Goal: Task Accomplishment & Management: Manage account settings

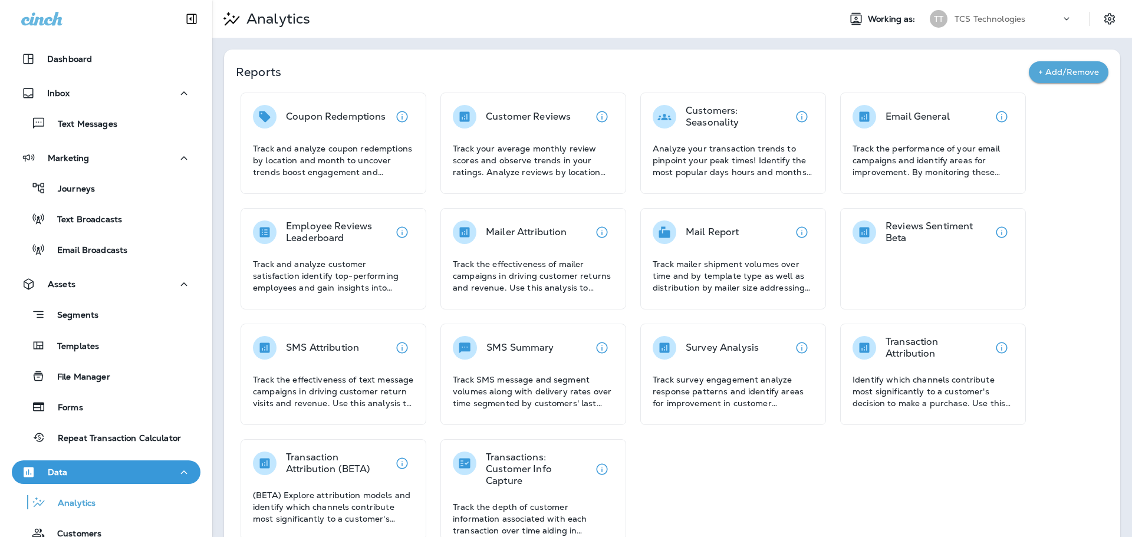
scroll to position [179, 0]
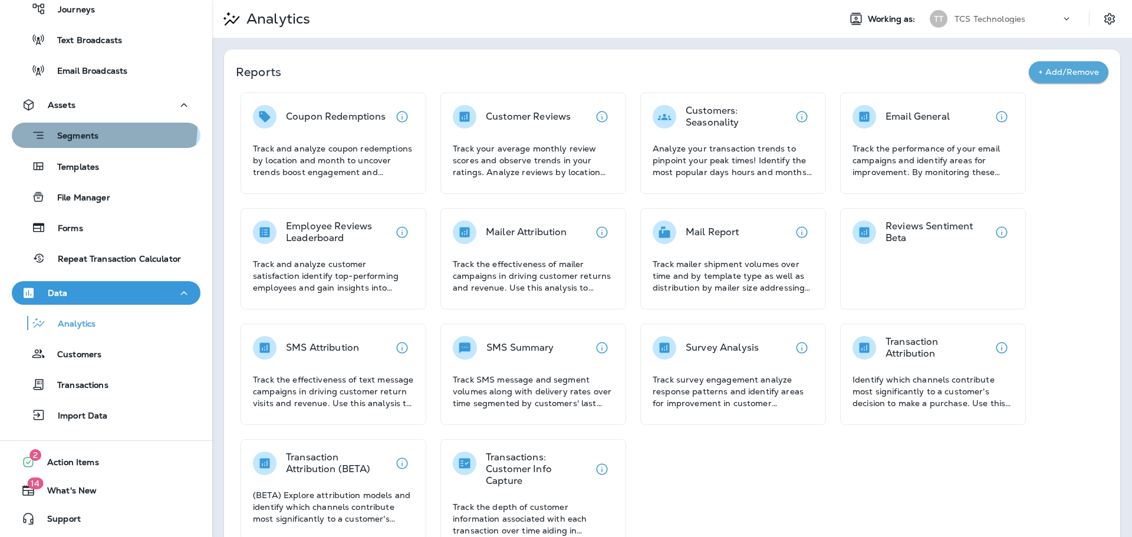
click at [81, 126] on button "Segments" at bounding box center [106, 135] width 189 height 25
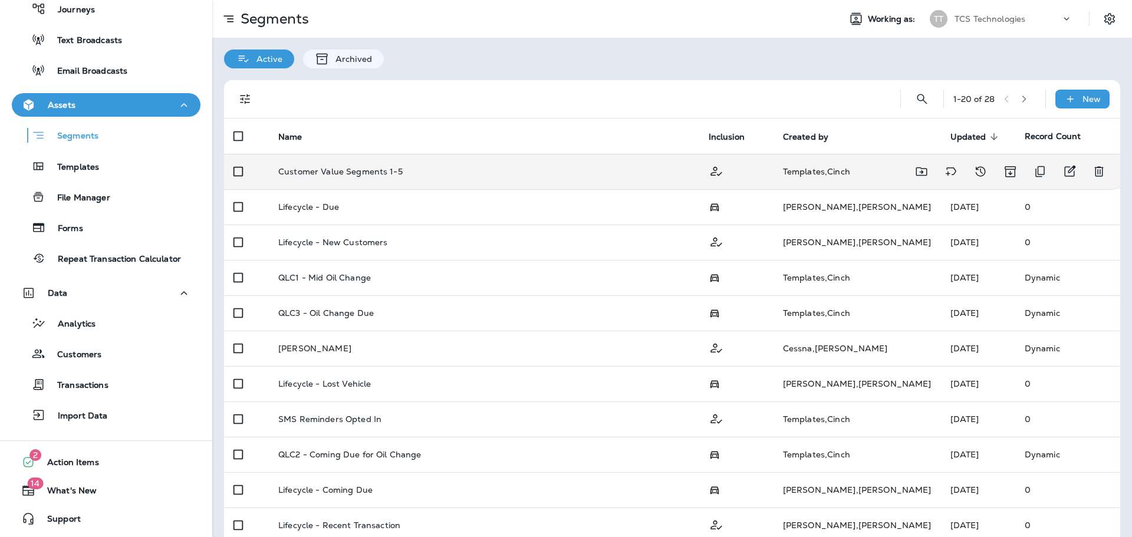
click at [298, 168] on p "Customer Value Segments 1-5" at bounding box center [340, 171] width 124 height 9
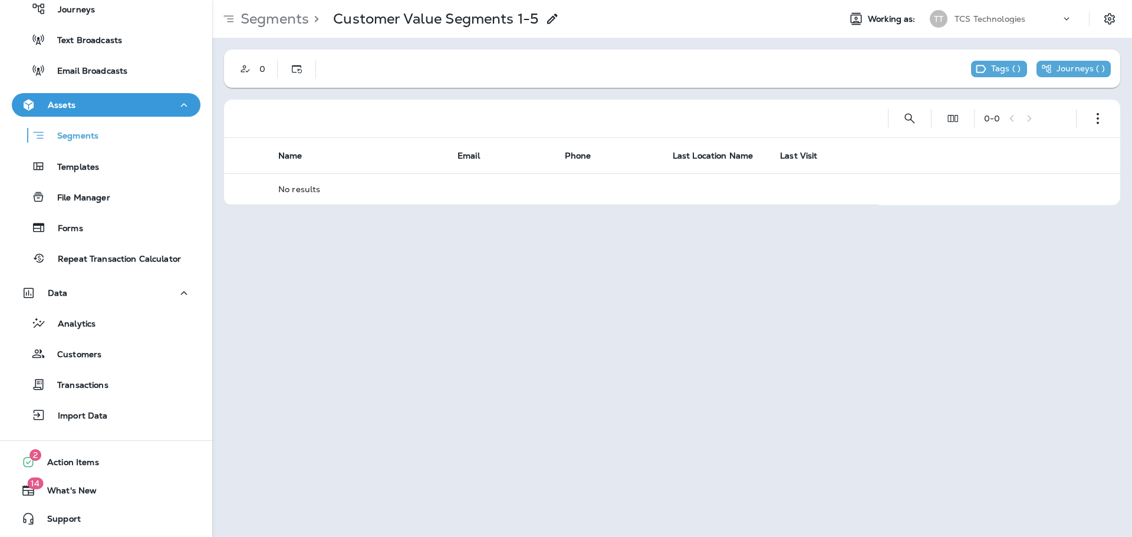
click at [261, 17] on p "Segments" at bounding box center [272, 19] width 73 height 18
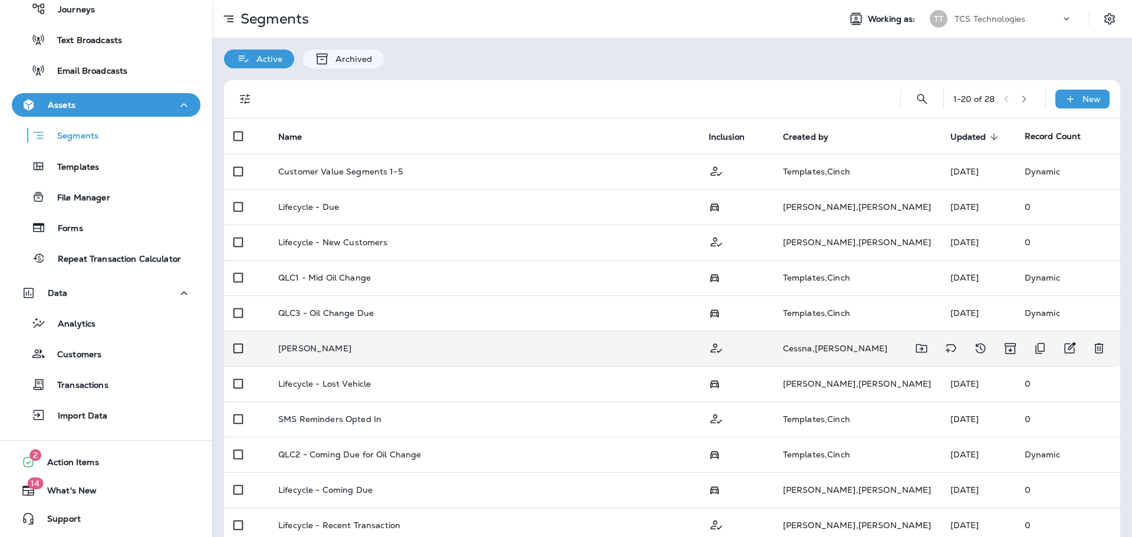
click at [310, 350] on p "[PERSON_NAME]" at bounding box center [314, 348] width 73 height 9
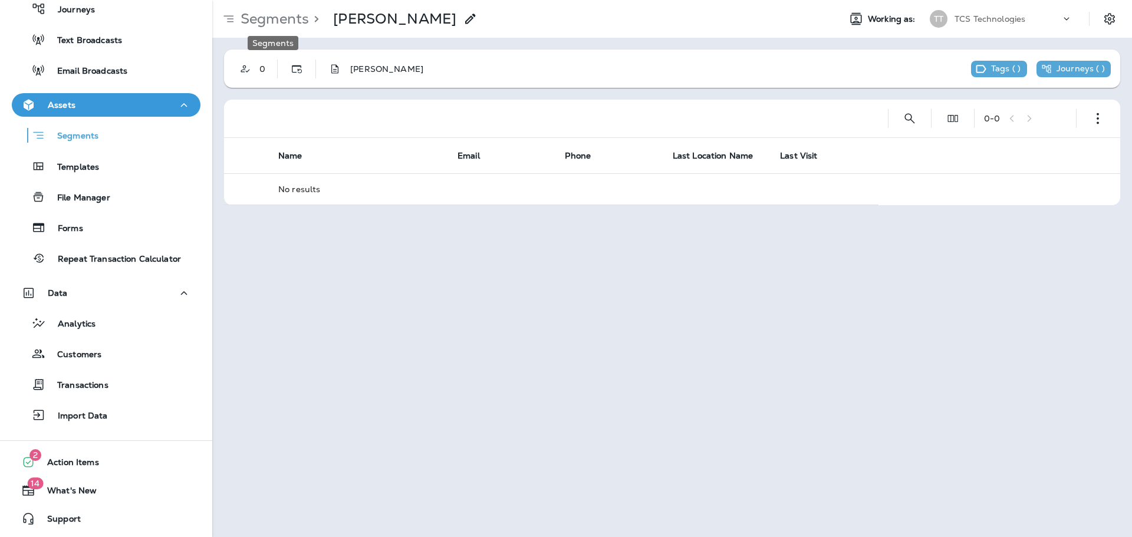
click at [278, 18] on p "Segments" at bounding box center [272, 19] width 73 height 18
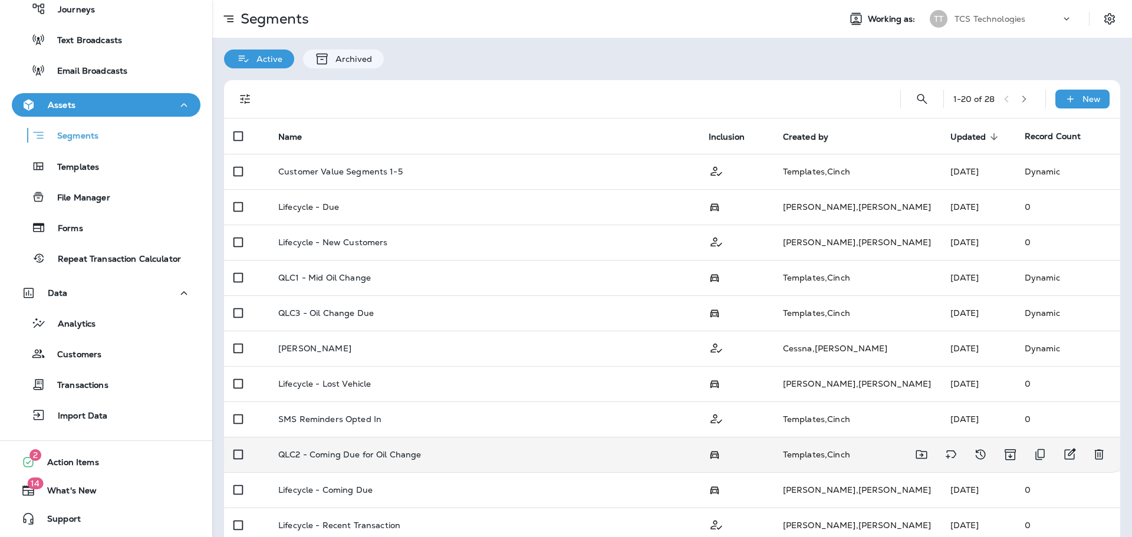
click at [344, 449] on td "QLC2 - Coming Due for Oil Change" at bounding box center [484, 454] width 430 height 35
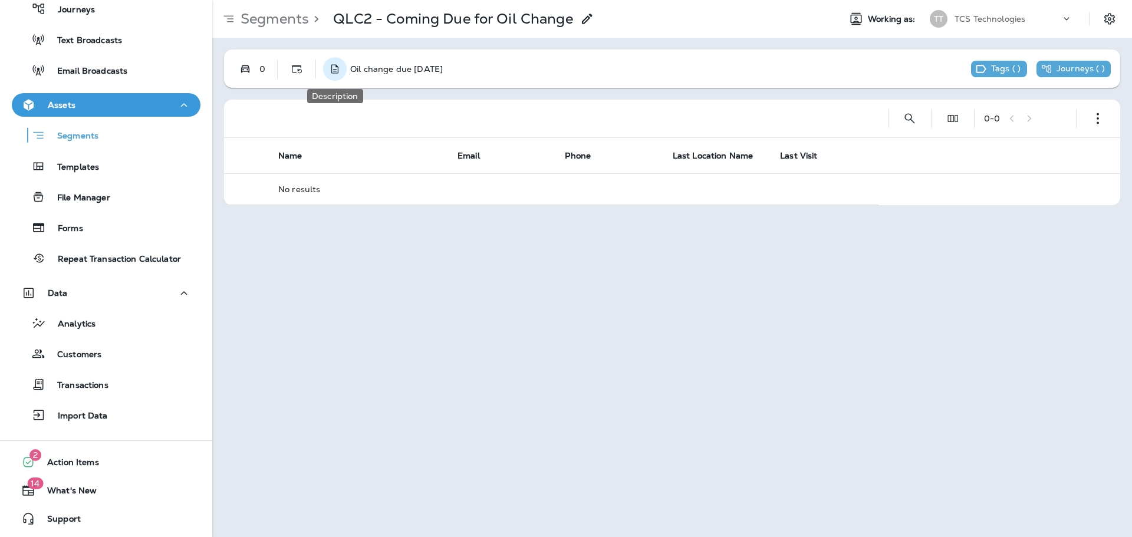
click at [334, 67] on icon "Description" at bounding box center [335, 69] width 12 height 12
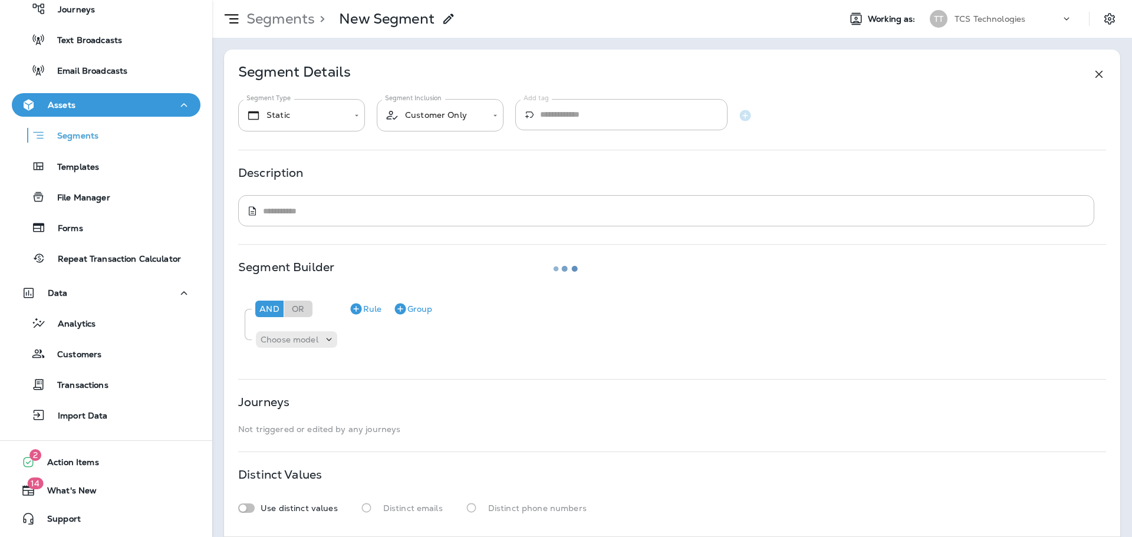
type input "*******"
type input "**********"
type textarea "**********"
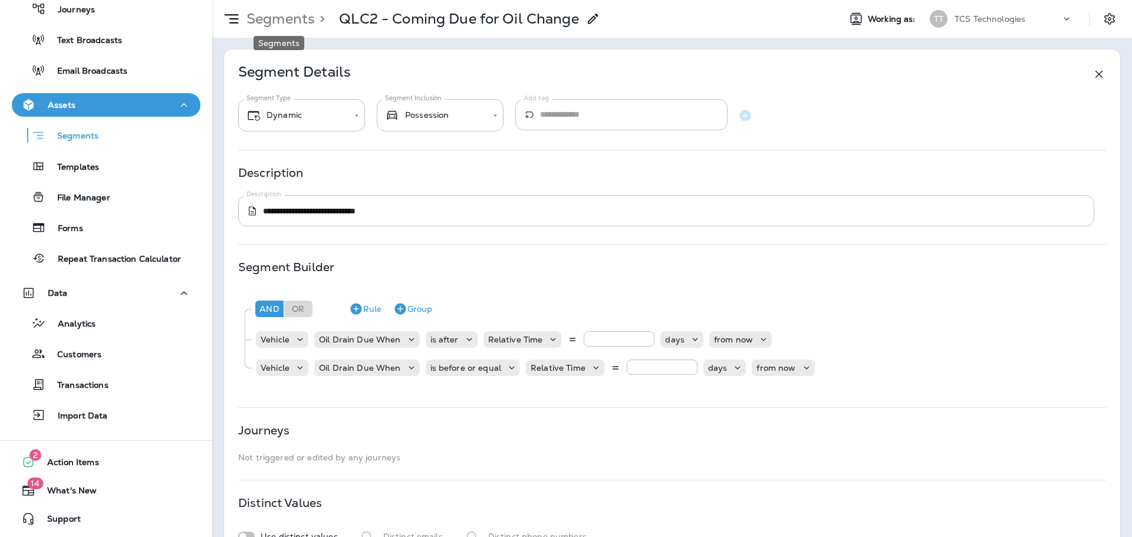
click at [290, 18] on p "Segments" at bounding box center [278, 19] width 73 height 18
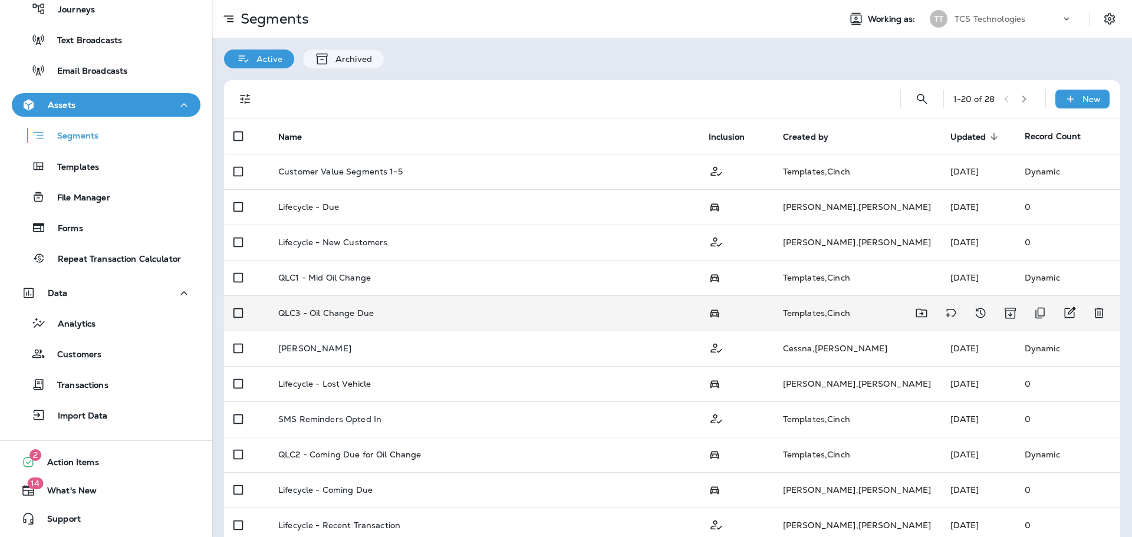
click at [351, 318] on td "QLC3 - Oil Change Due" at bounding box center [484, 312] width 430 height 35
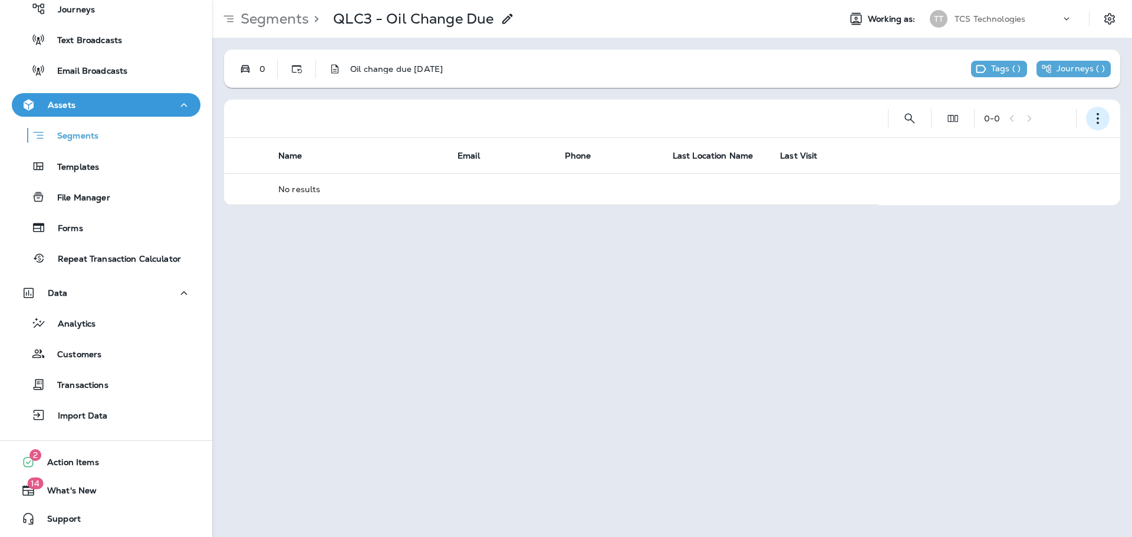
click at [1098, 121] on icon "button" at bounding box center [1098, 119] width 12 height 12
click at [1051, 209] on p "Export Customers" at bounding box center [1028, 205] width 78 height 9
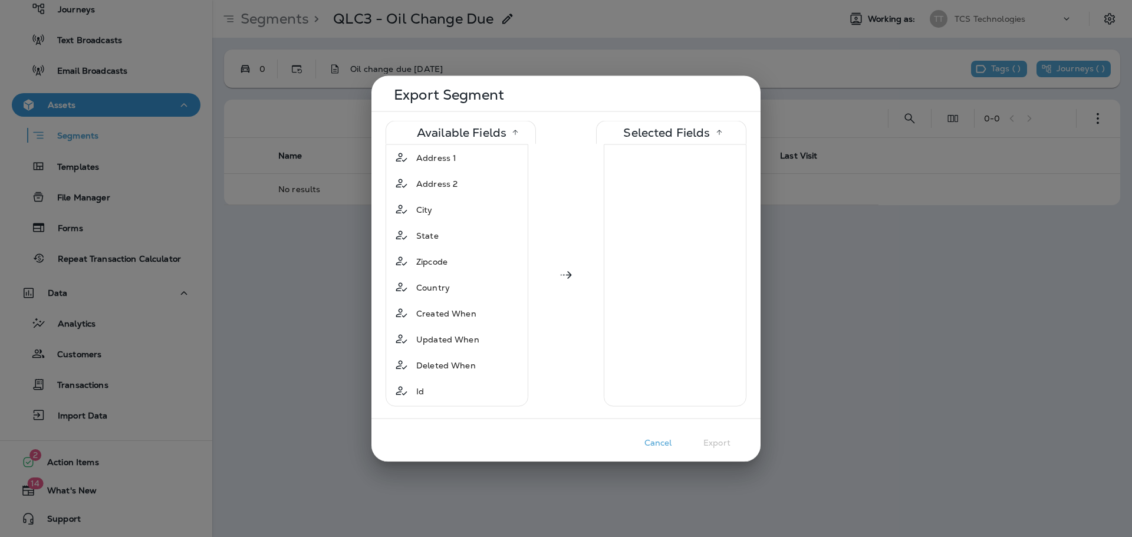
click at [658, 444] on button "Cancel" at bounding box center [657, 442] width 59 height 18
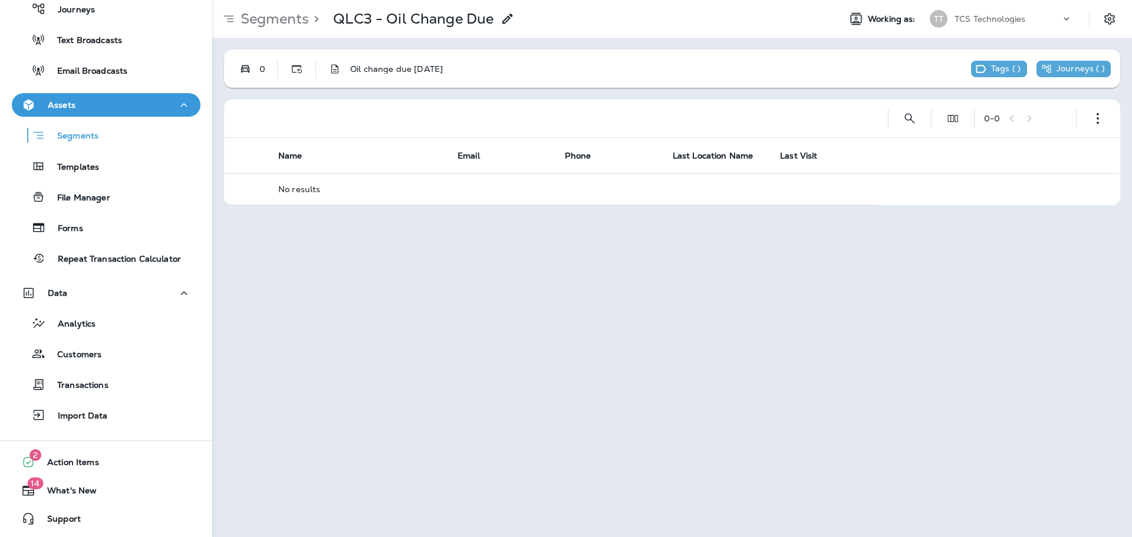
click at [769, 311] on div "Segments > QLC3 - Oil Change Due Working as: TT TCS Technologies 0 Oil change d…" at bounding box center [672, 268] width 920 height 537
